Goal: Find contact information: Find contact information

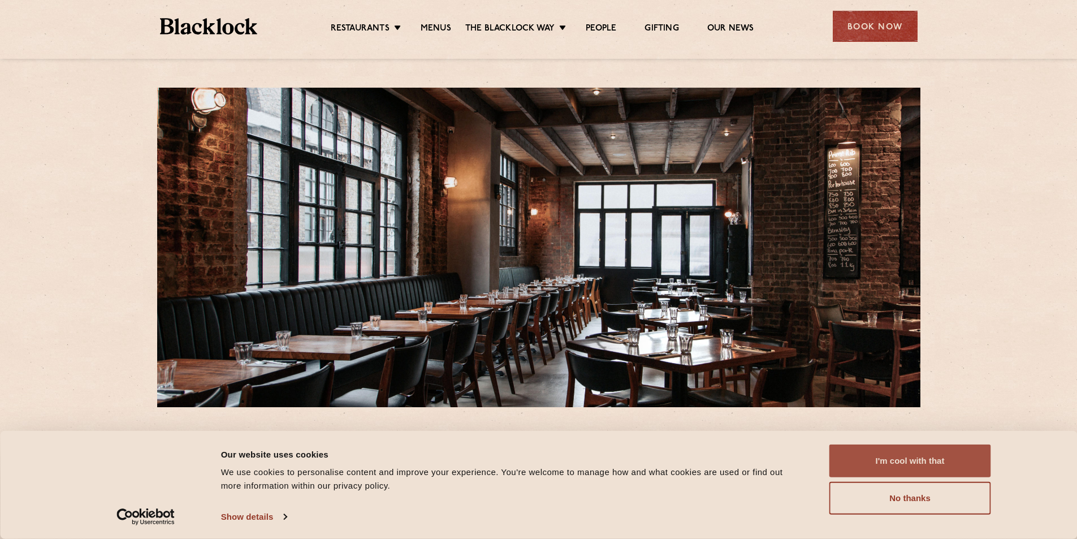
click at [912, 466] on button "I'm cool with that" at bounding box center [911, 460] width 162 height 33
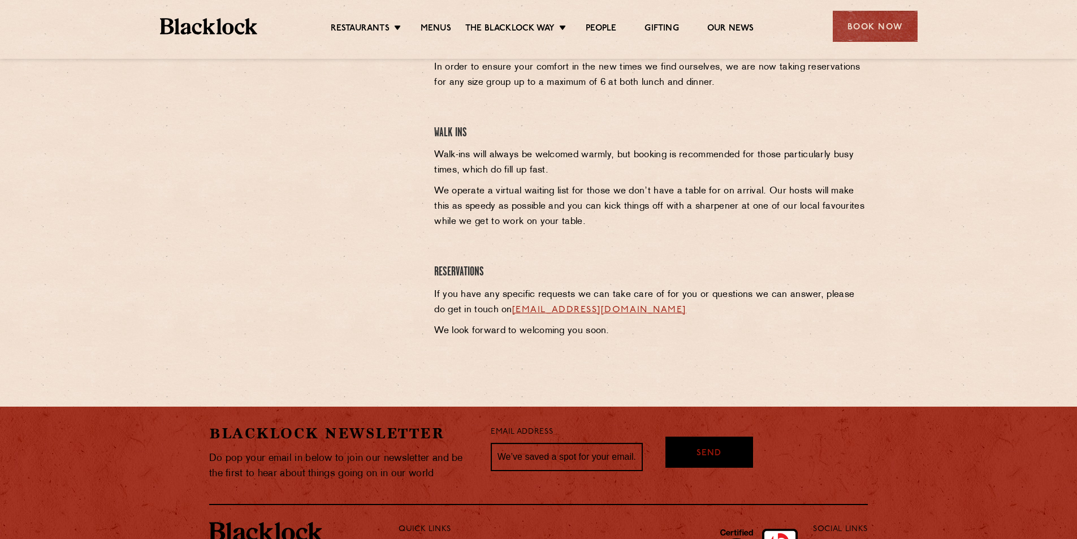
scroll to position [531, 0]
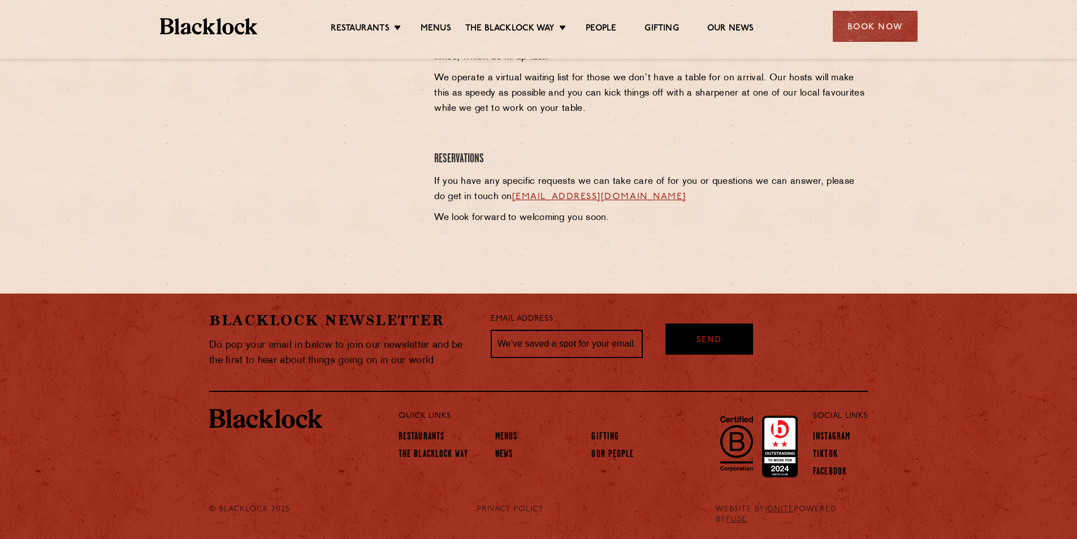
click at [569, 198] on link "[EMAIL_ADDRESS][DOMAIN_NAME]" at bounding box center [599, 196] width 174 height 9
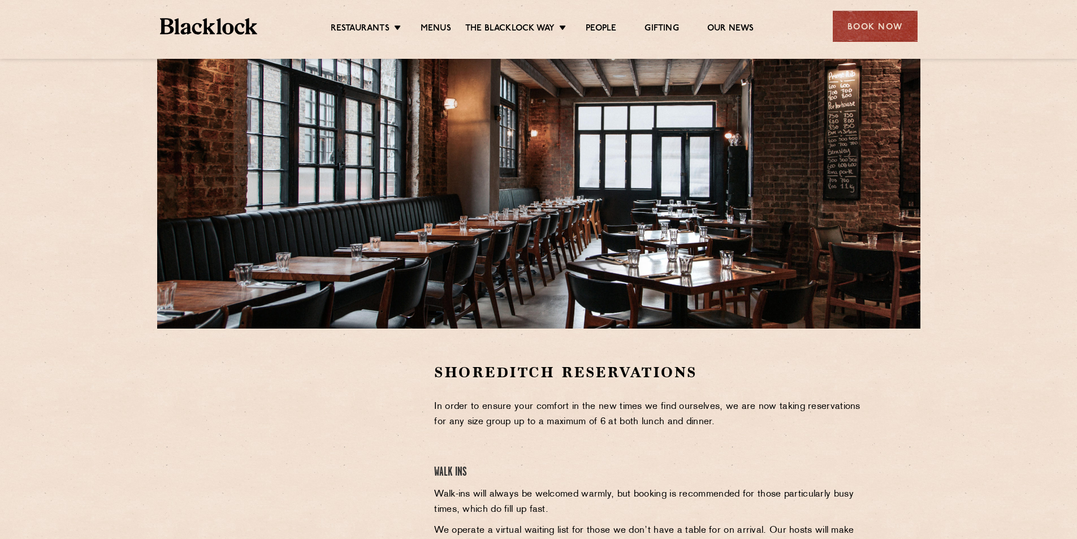
scroll to position [0, 0]
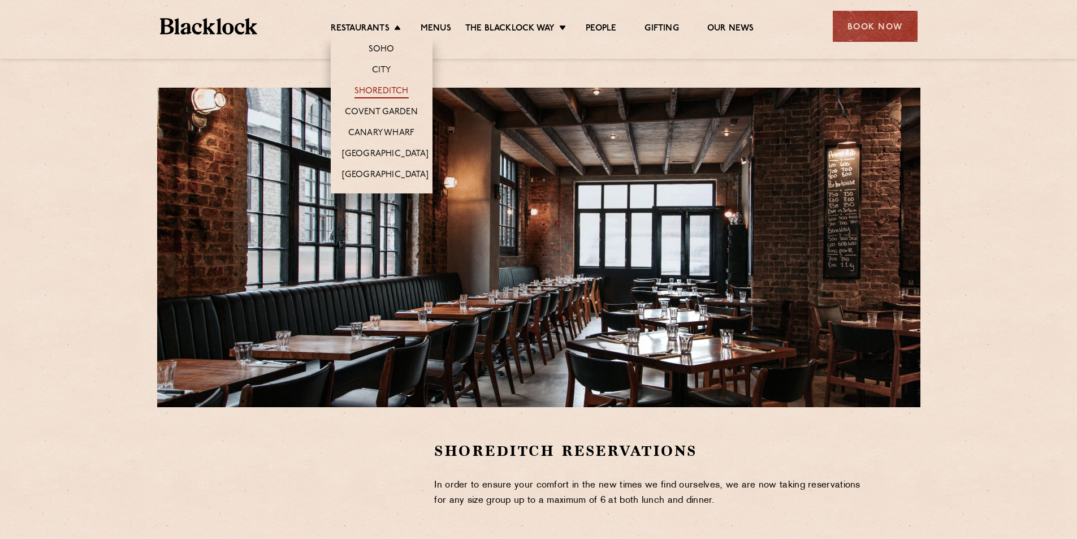
click at [381, 87] on link "Shoreditch" at bounding box center [382, 92] width 54 height 12
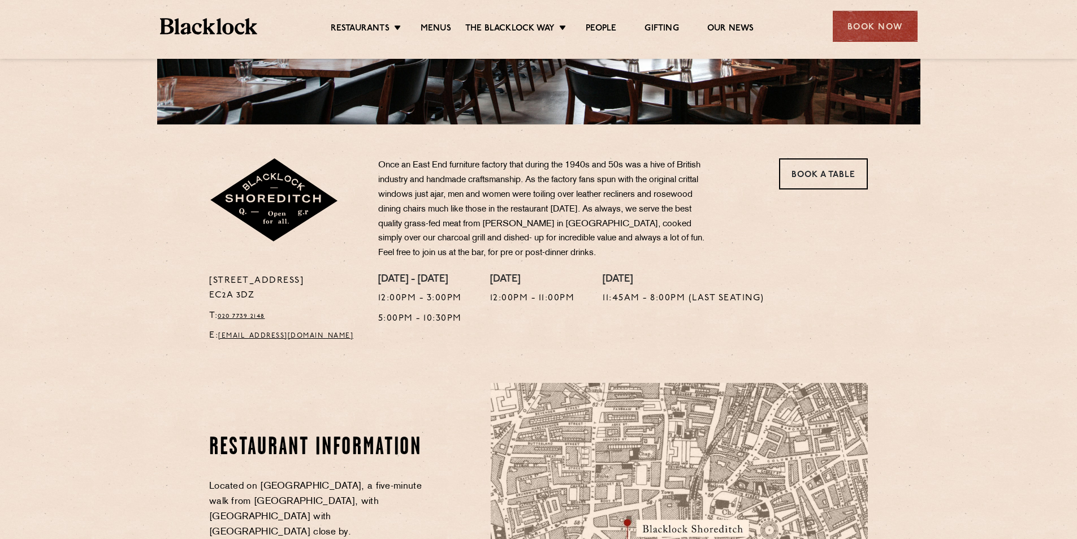
scroll to position [396, 0]
